Goal: Communication & Community: Answer question/provide support

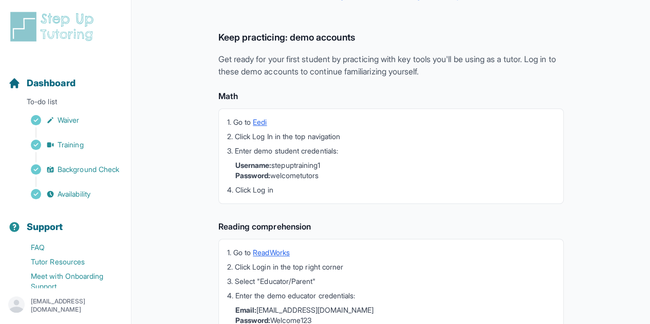
scroll to position [322, 0]
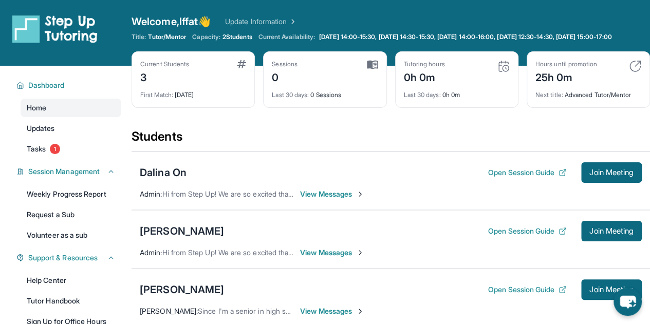
click at [318, 176] on span "Join Meeting" at bounding box center [612, 173] width 44 height 6
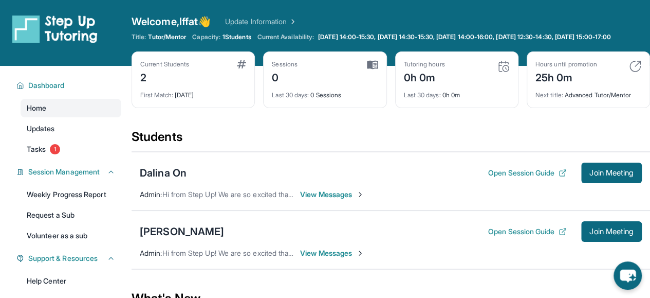
click at [30, 154] on span "Tasks" at bounding box center [36, 149] width 19 height 10
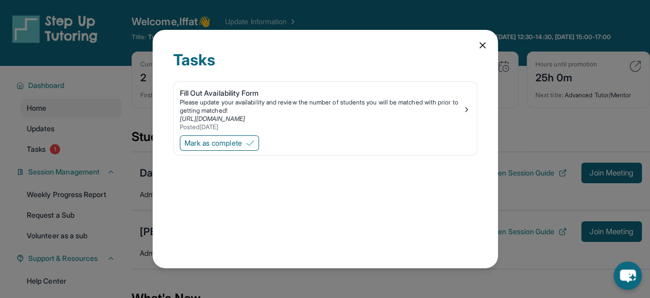
click at [318, 47] on icon at bounding box center [483, 45] width 10 height 10
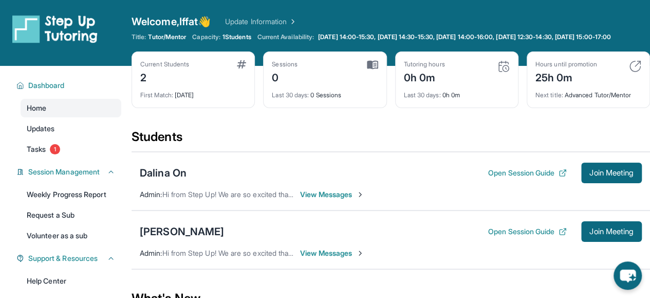
click at [318, 199] on span "View Messages" at bounding box center [332, 194] width 64 height 10
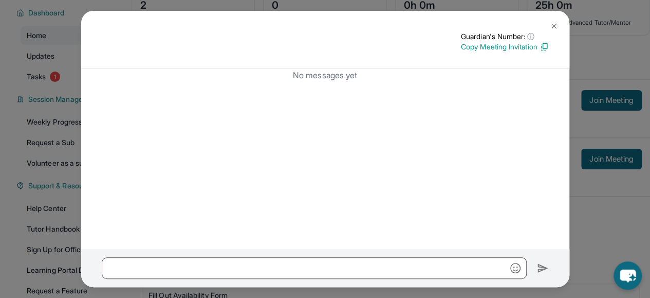
scroll to position [71, 0]
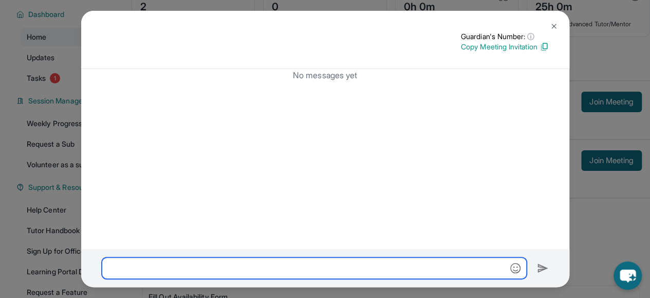
click at [289, 262] on input "text" at bounding box center [314, 268] width 425 height 22
type input "**********"
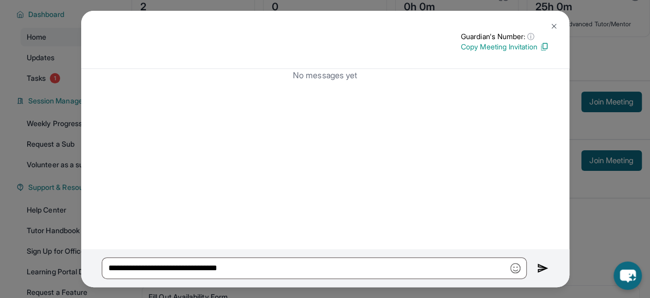
click at [318, 67] on div "**********" at bounding box center [325, 149] width 650 height 298
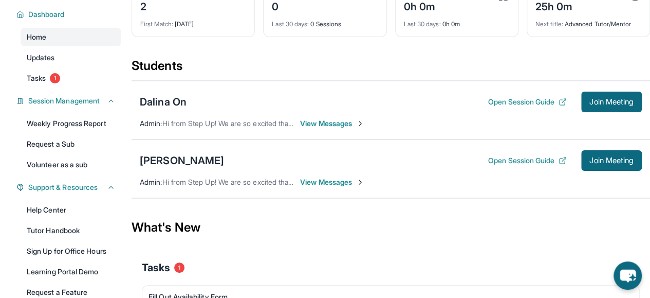
click at [309, 129] on span "View Messages" at bounding box center [332, 123] width 64 height 10
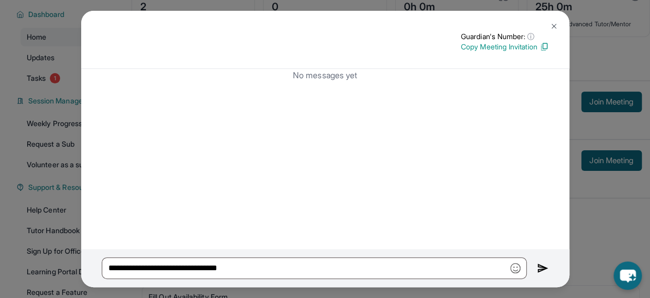
click at [318, 268] on img at bounding box center [543, 268] width 12 height 12
click at [318, 265] on img at bounding box center [543, 268] width 12 height 12
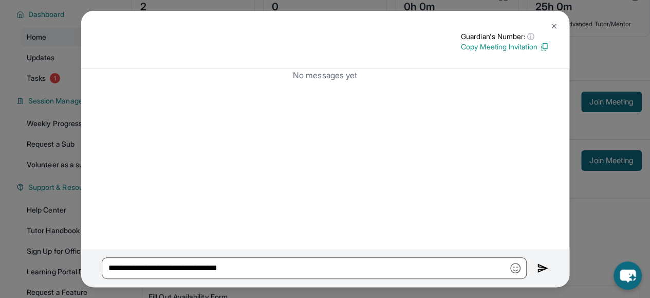
click at [318, 58] on div "**********" at bounding box center [325, 149] width 650 height 298
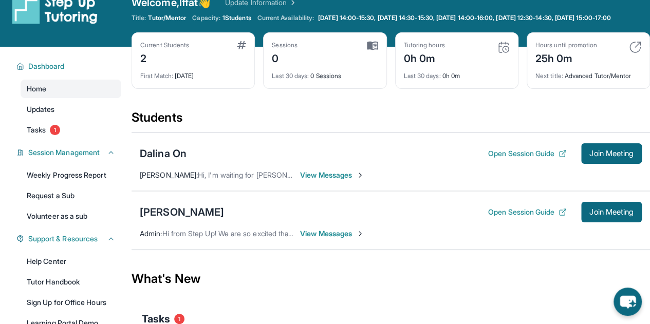
scroll to position [23, 0]
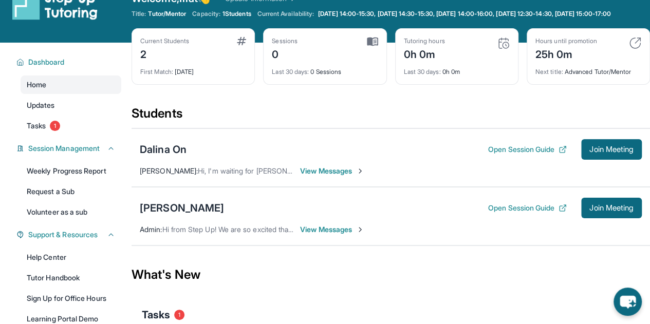
click at [326, 176] on span "View Messages" at bounding box center [332, 171] width 64 height 10
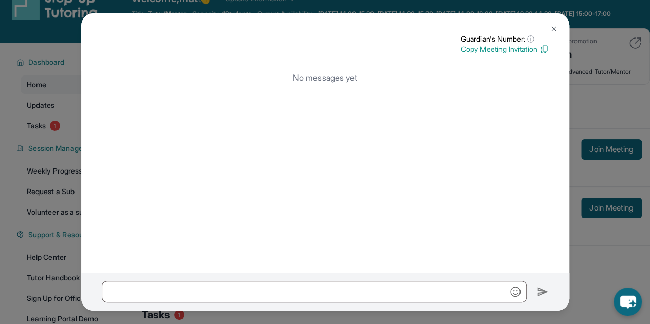
click at [551, 28] on img at bounding box center [554, 29] width 8 height 8
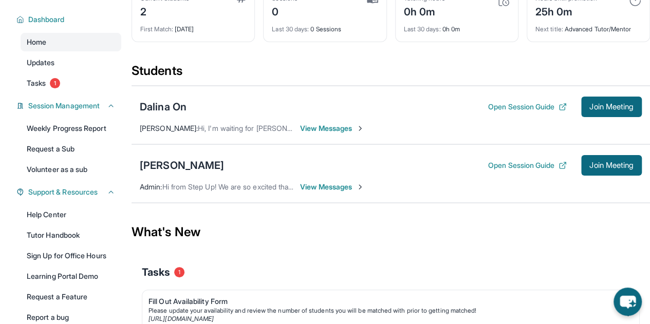
scroll to position [60, 0]
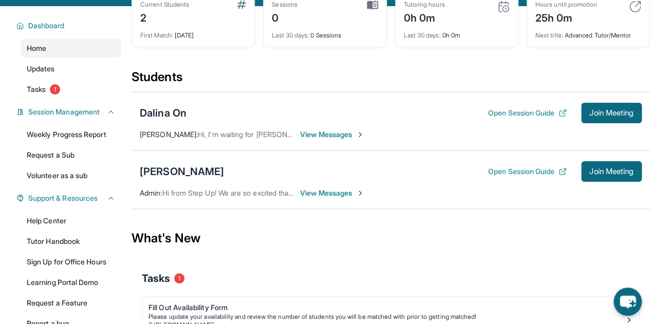
click at [73, 75] on link "Updates" at bounding box center [71, 69] width 101 height 19
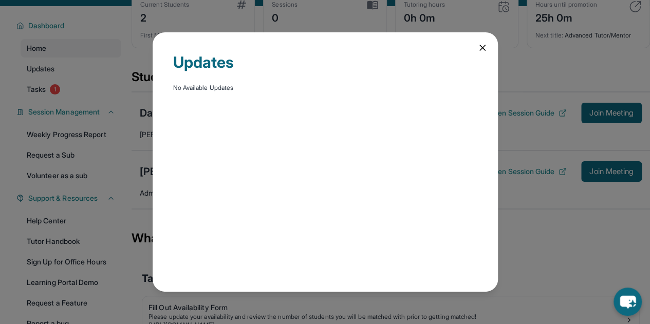
click at [480, 48] on icon at bounding box center [483, 48] width 10 height 10
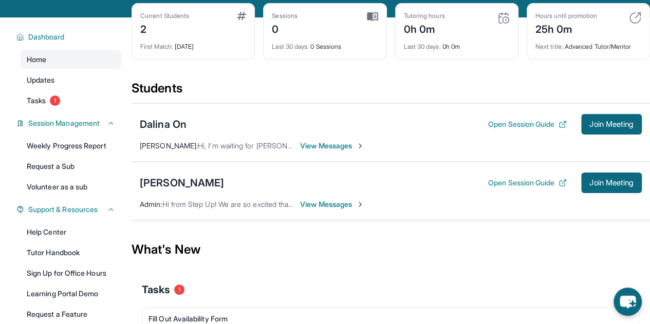
scroll to position [142, 0]
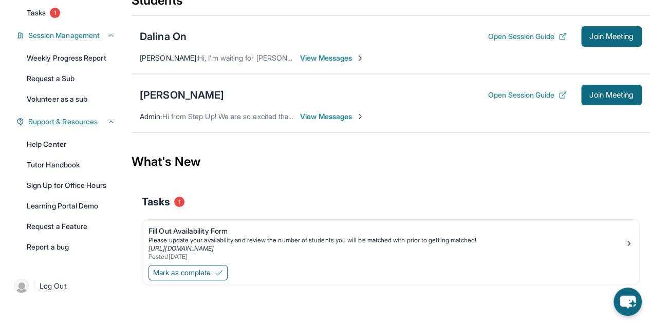
click at [46, 160] on link "Tutor Handbook" at bounding box center [71, 165] width 101 height 19
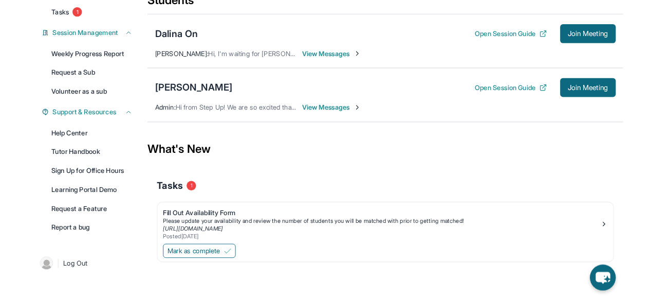
scroll to position [57, 0]
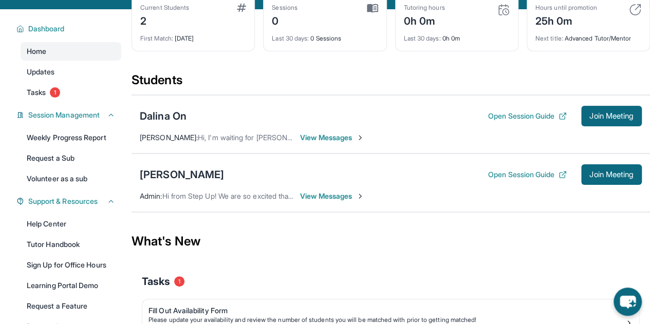
click at [610, 119] on span "Join Meeting" at bounding box center [612, 116] width 44 height 6
